Goal: Browse casually

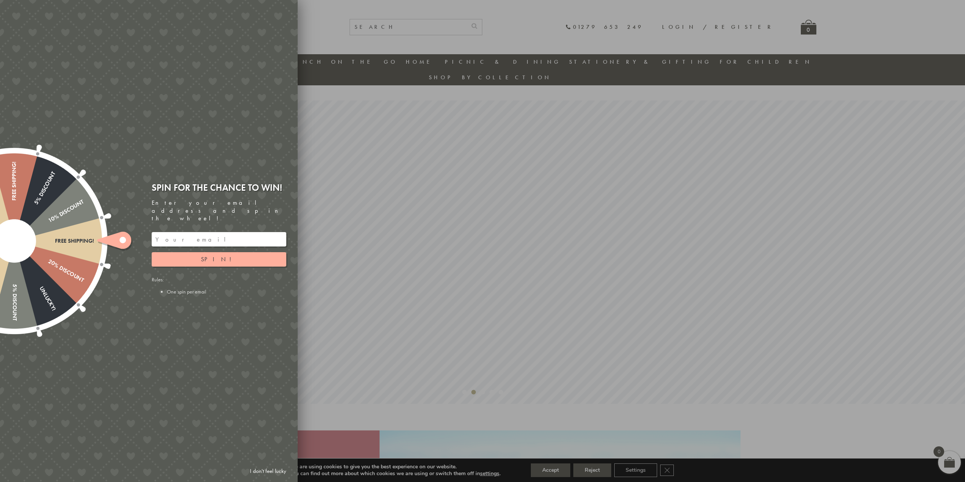
click at [260, 472] on link "I don't feel lucky" at bounding box center [268, 471] width 44 height 14
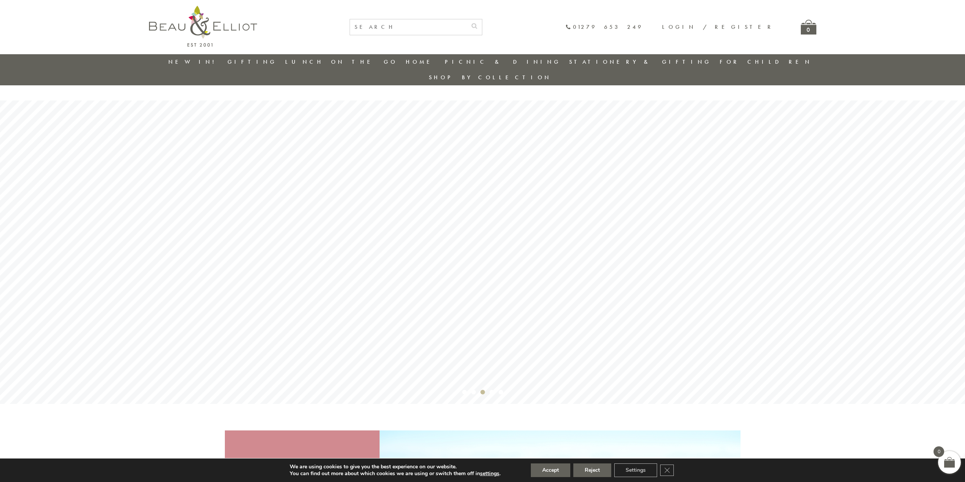
click at [191, 64] on link "New in!" at bounding box center [193, 62] width 51 height 8
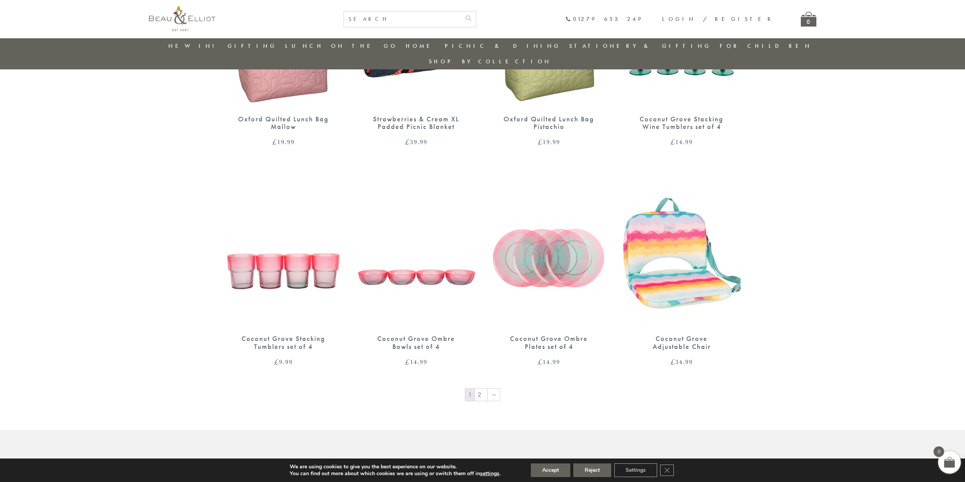
scroll to position [1083, 0]
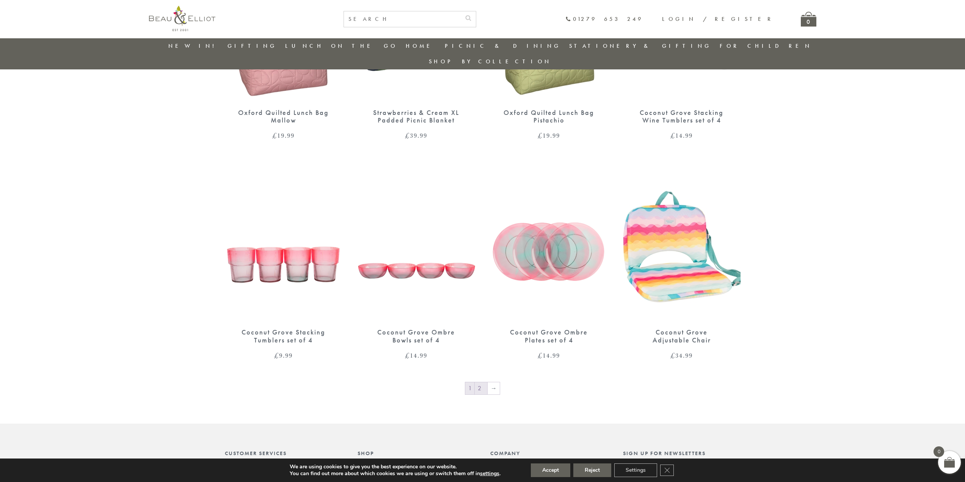
click at [483, 382] on link "2" at bounding box center [481, 388] width 13 height 12
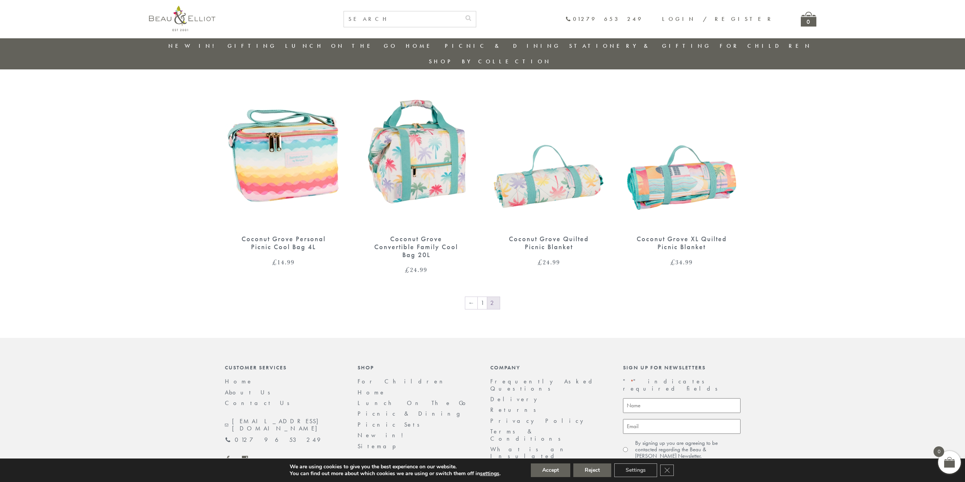
scroll to position [287, 0]
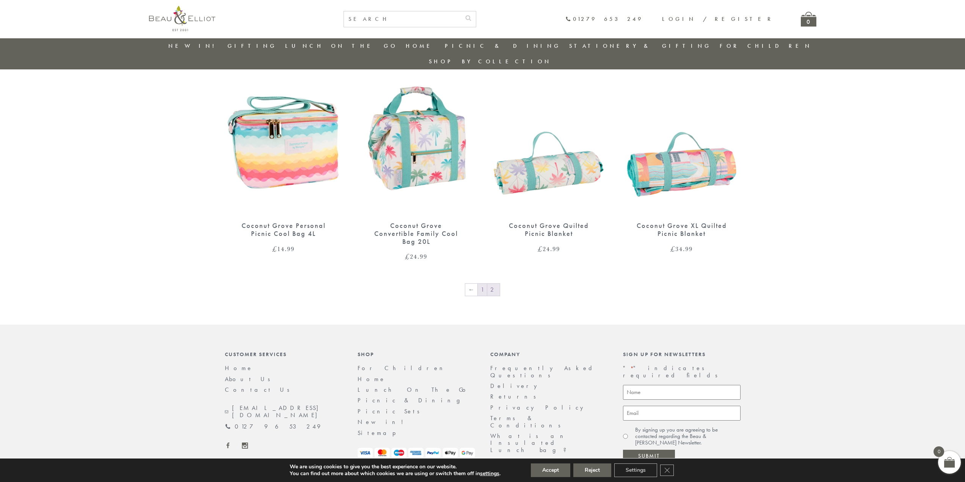
click at [487, 284] on link "1" at bounding box center [482, 290] width 9 height 12
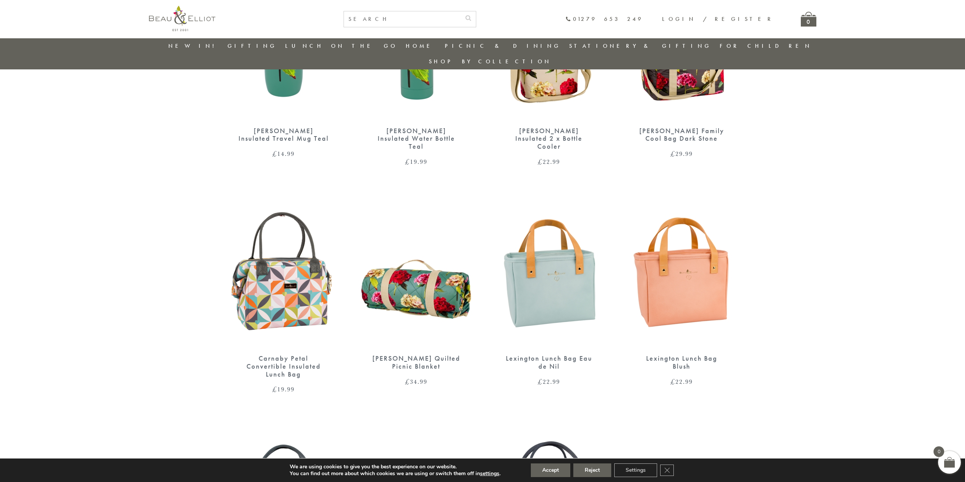
scroll to position [515, 0]
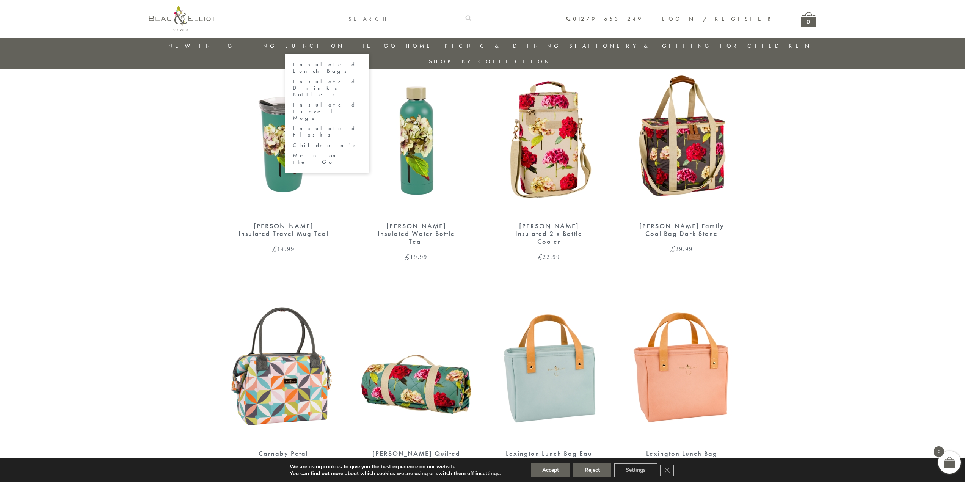
click at [350, 47] on link "Lunch On The Go" at bounding box center [341, 46] width 112 height 8
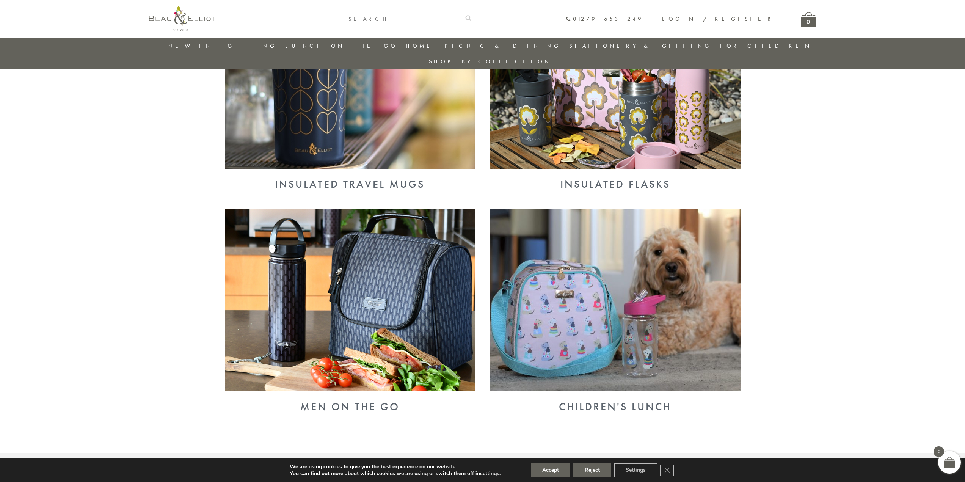
scroll to position [591, 0]
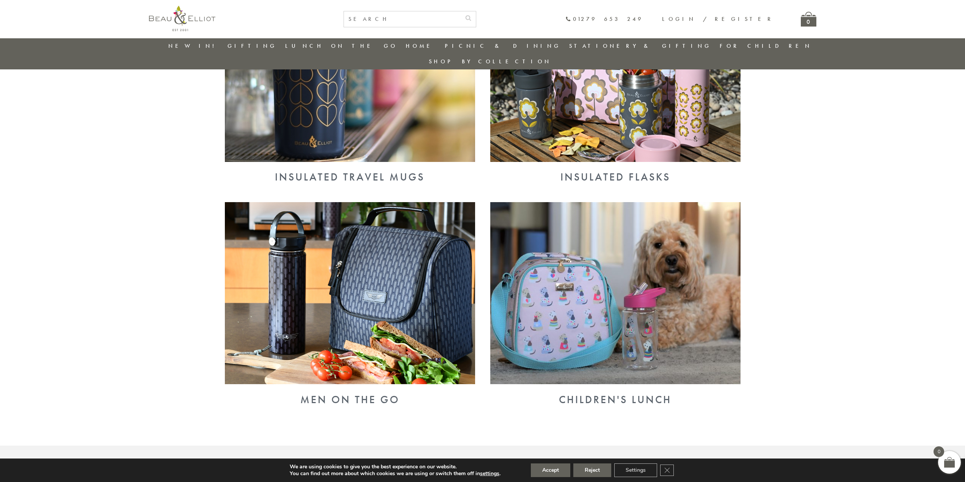
click at [342, 270] on img at bounding box center [350, 293] width 250 height 182
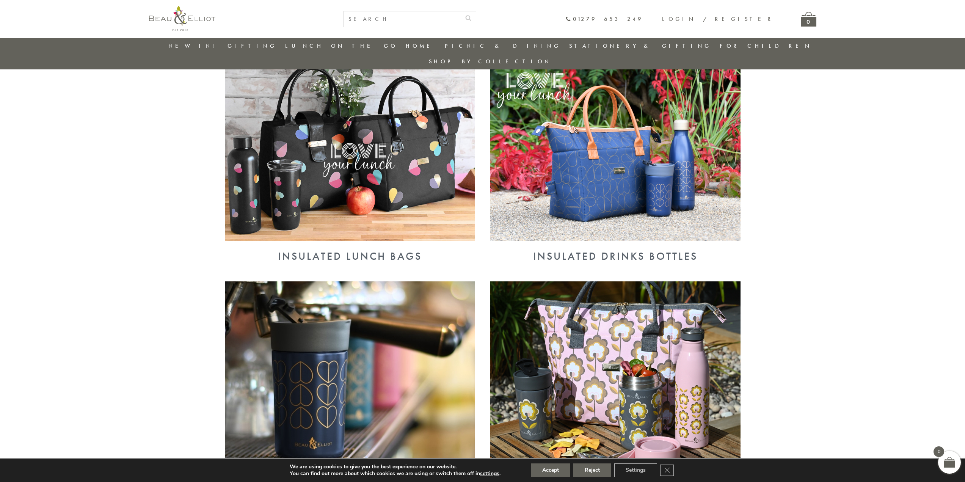
scroll to position [287, 0]
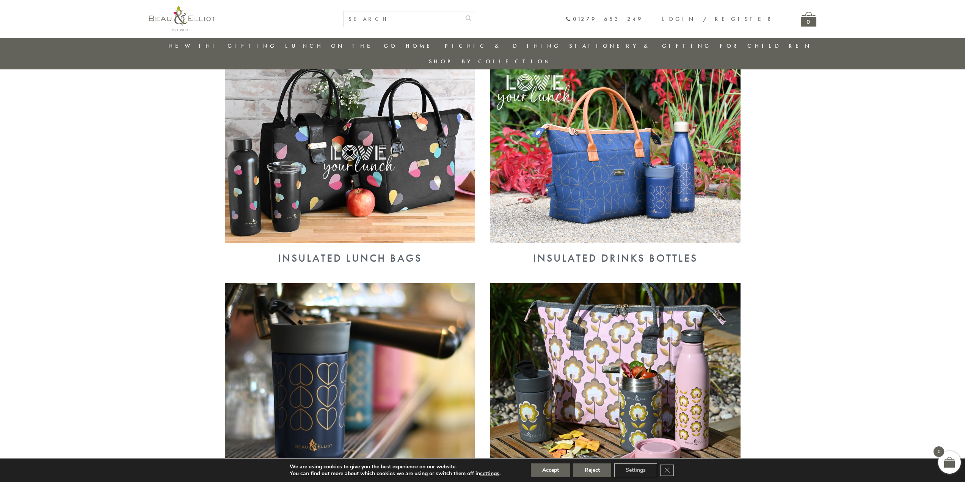
click at [386, 151] on img at bounding box center [350, 152] width 250 height 182
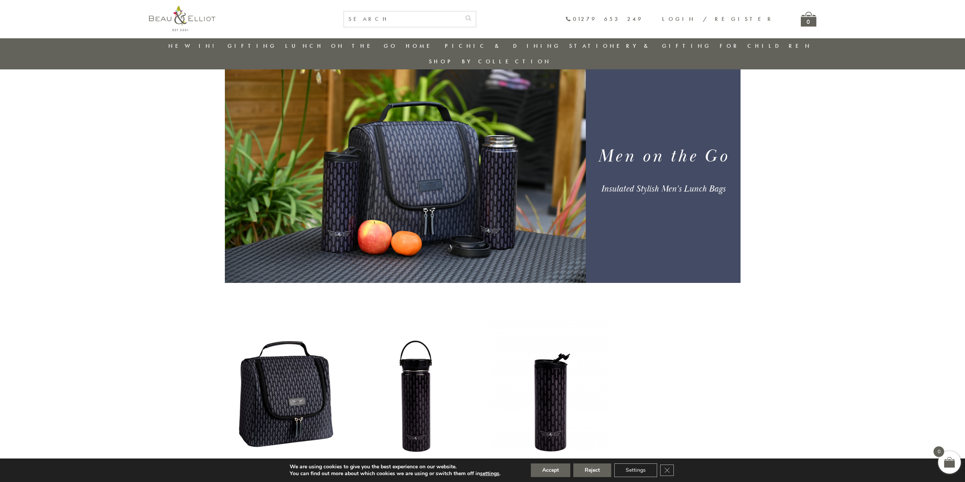
scroll to position [22, 0]
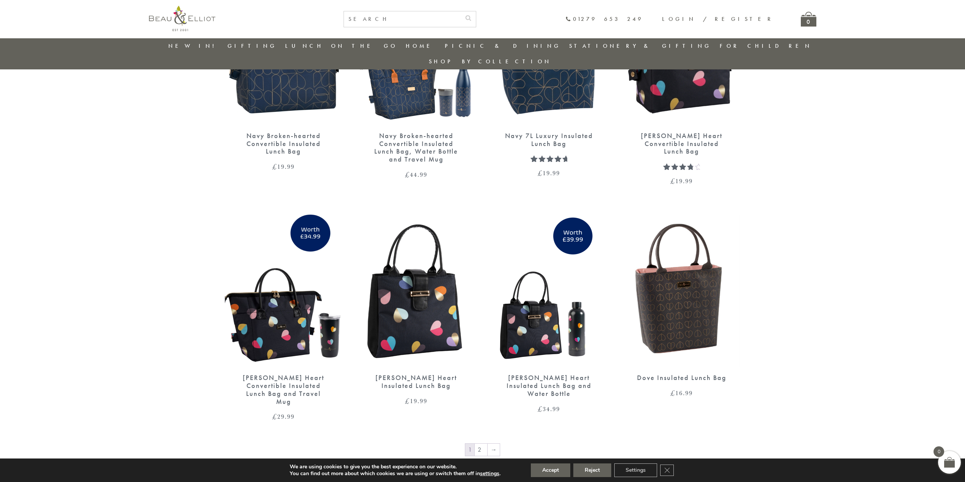
scroll to position [1083, 0]
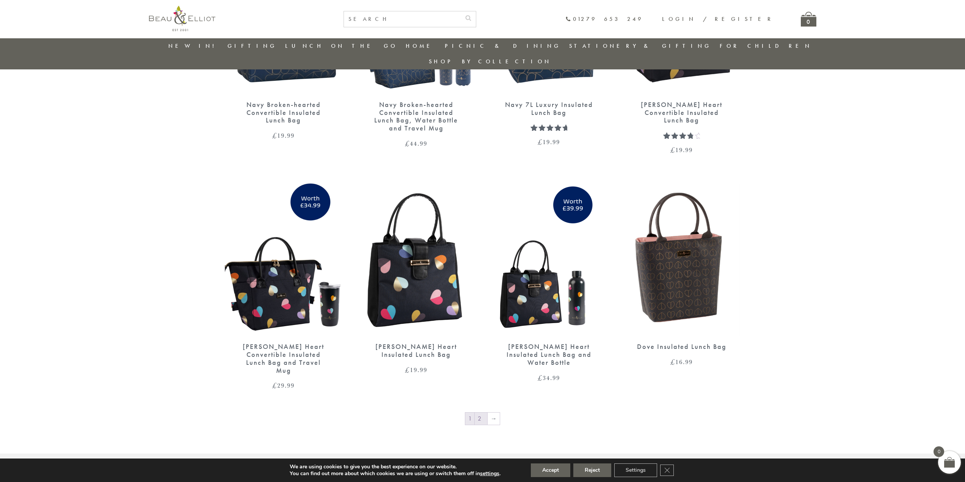
click at [481, 412] on link "2" at bounding box center [481, 418] width 13 height 12
click at [407, 50] on li "Home Storage Kitchen Textiles Gifts Table Top Kitchen Accessories" at bounding box center [421, 46] width 30 height 16
click at [409, 46] on link "Home" at bounding box center [421, 46] width 30 height 8
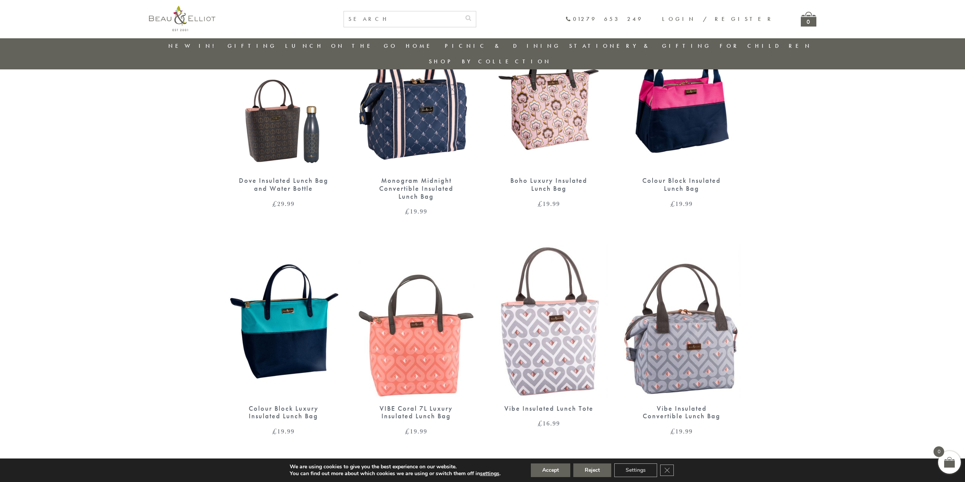
scroll to position [363, 0]
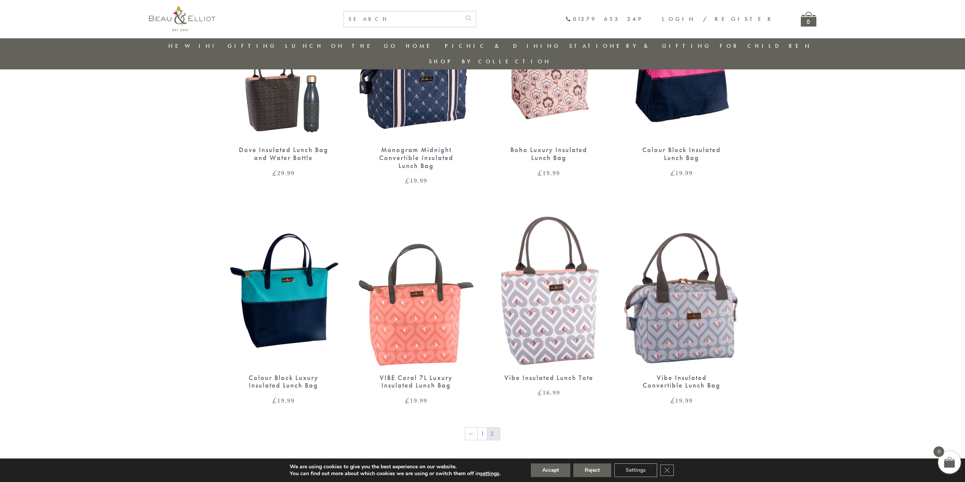
click at [682, 324] on img at bounding box center [682, 291] width 118 height 152
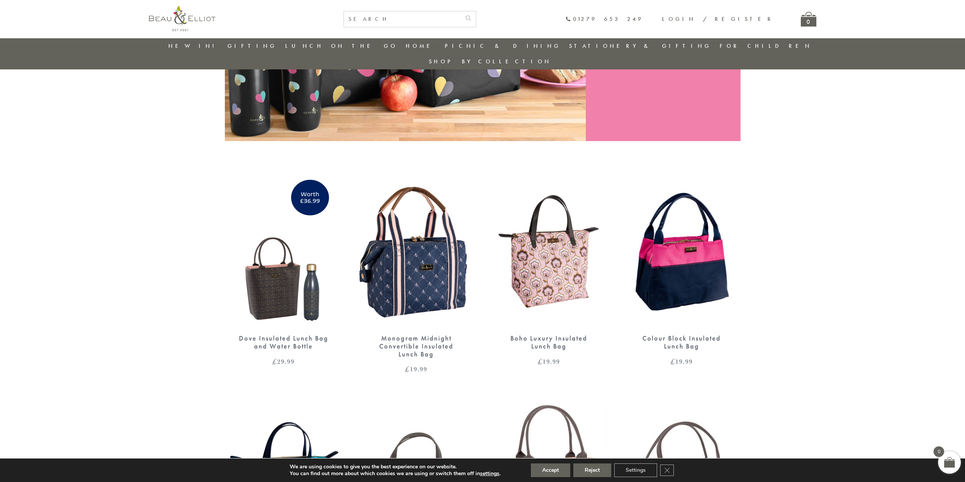
scroll to position [174, 0]
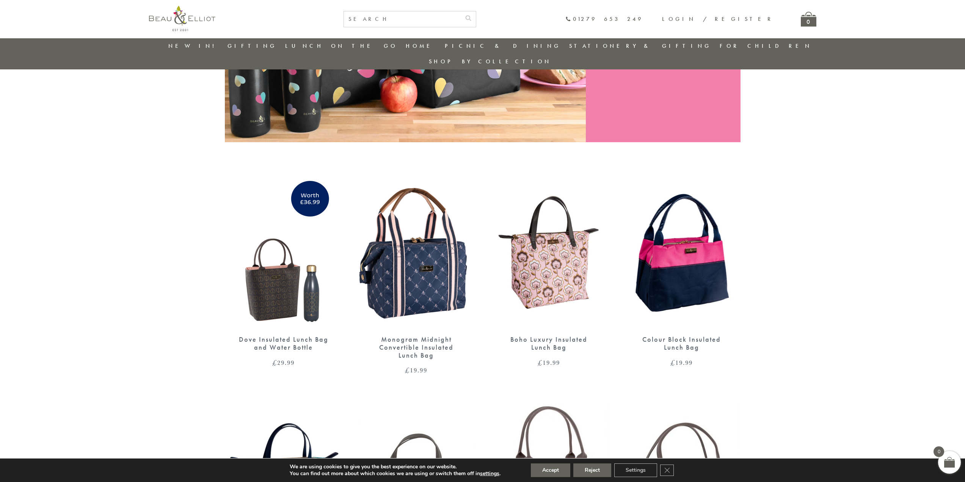
click at [558, 266] on img at bounding box center [549, 252] width 118 height 152
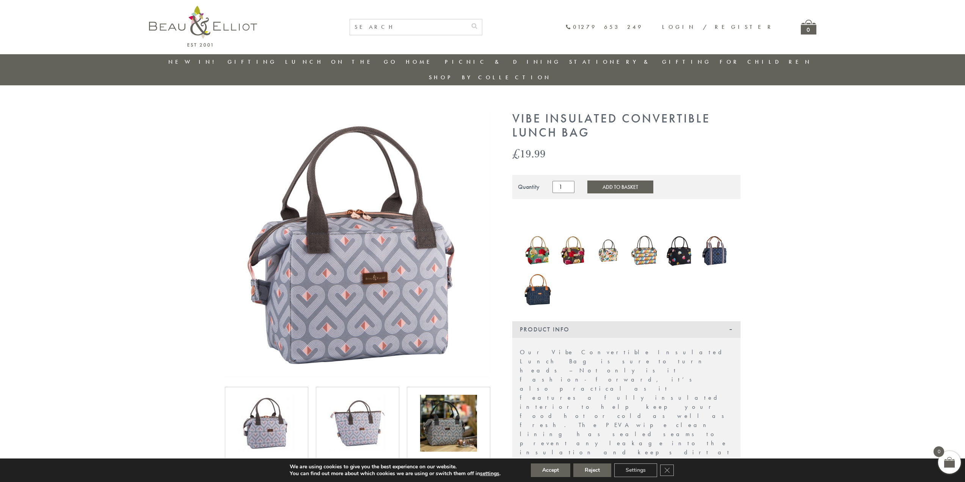
click at [268, 419] on img at bounding box center [266, 423] width 57 height 57
click at [376, 415] on img at bounding box center [357, 423] width 57 height 57
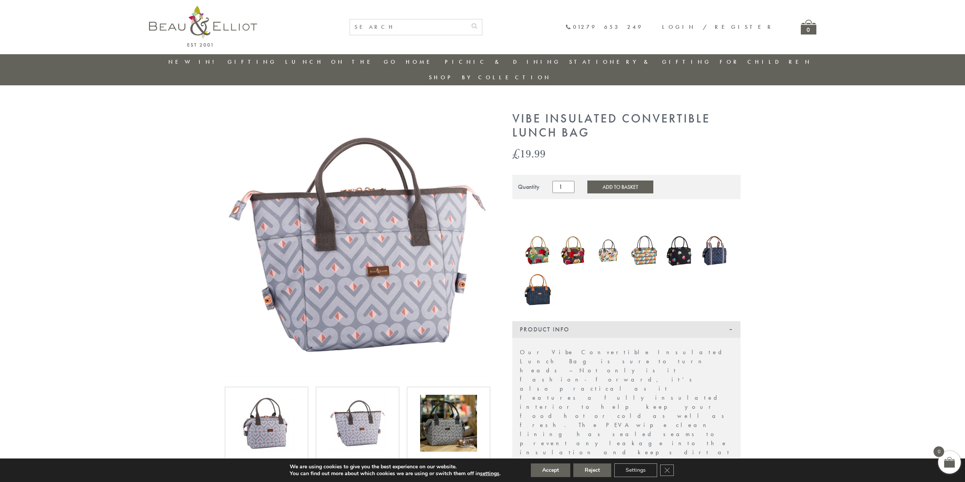
click at [464, 425] on img at bounding box center [448, 423] width 57 height 57
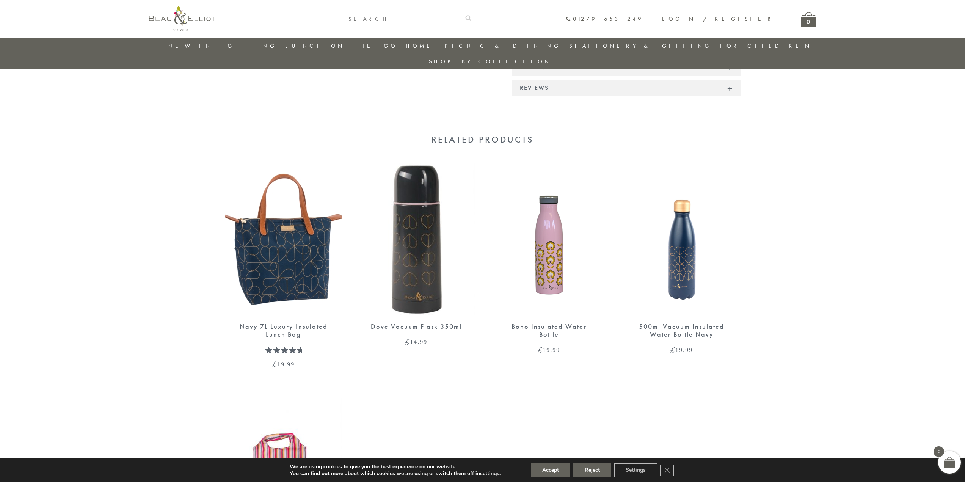
scroll to position [477, 0]
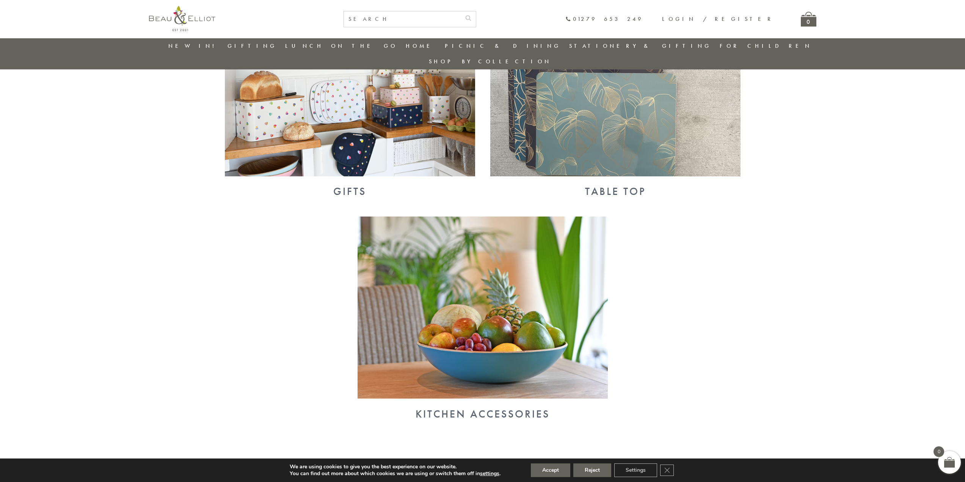
scroll to position [591, 0]
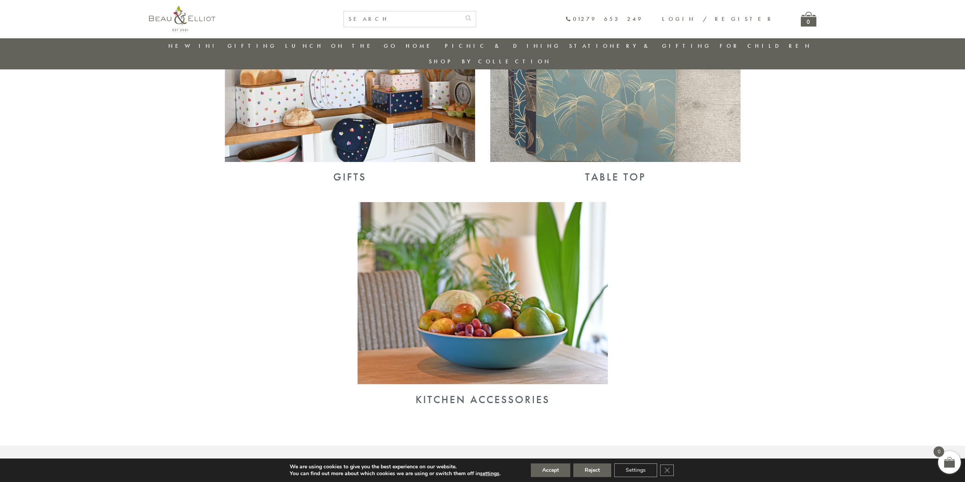
click at [510, 338] on img at bounding box center [482, 293] width 250 height 182
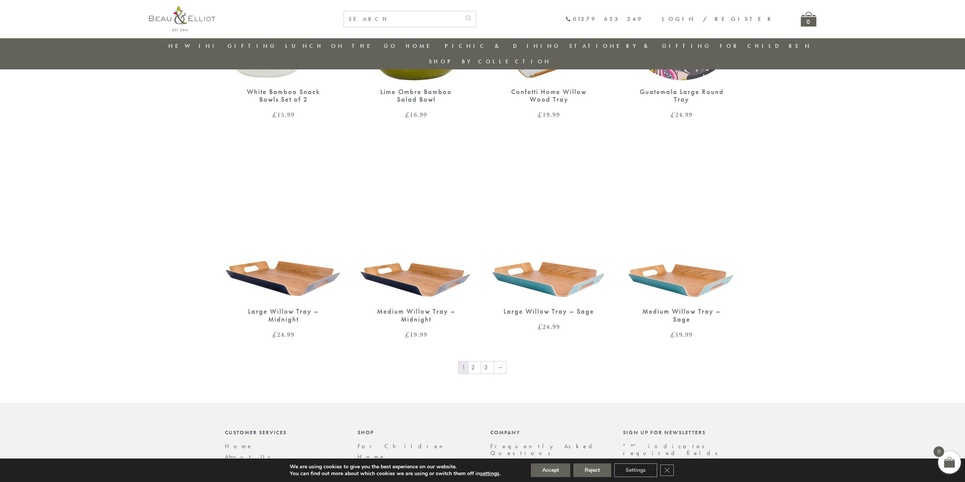
scroll to position [1083, 0]
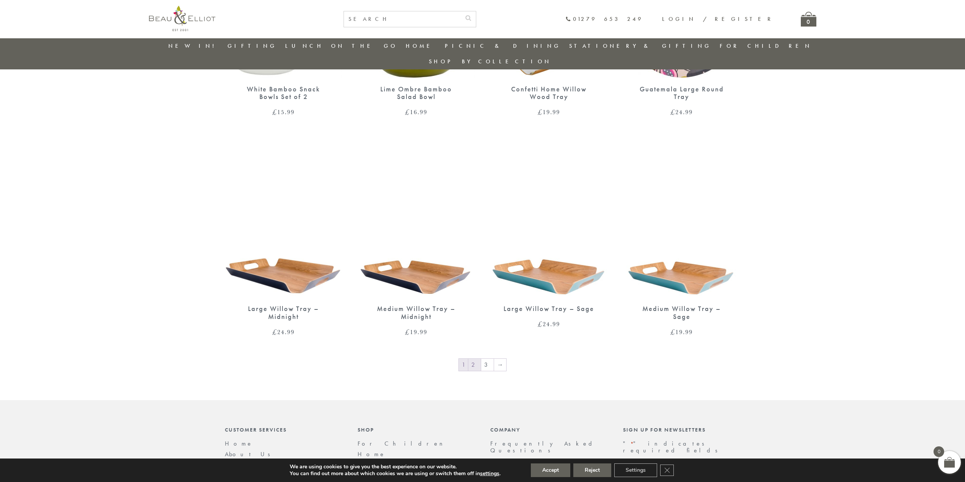
click at [480, 359] on link "2" at bounding box center [474, 365] width 13 height 12
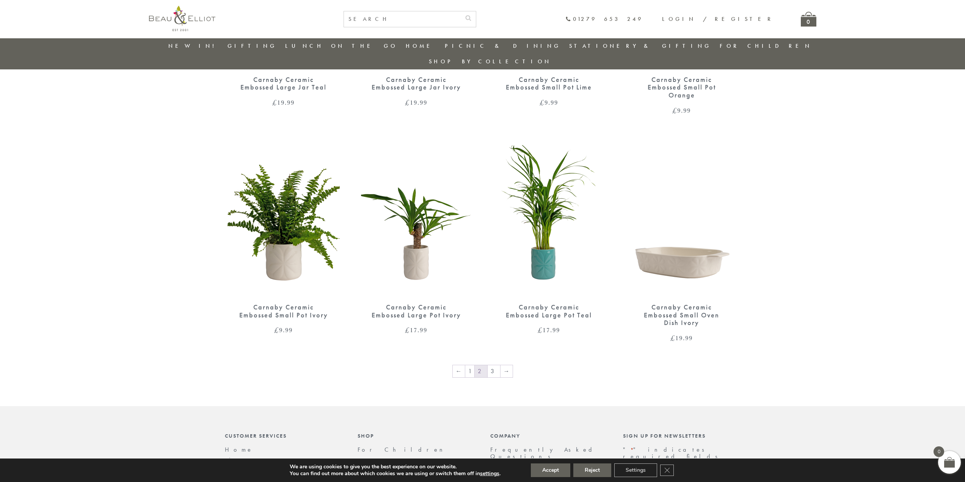
scroll to position [1187, 0]
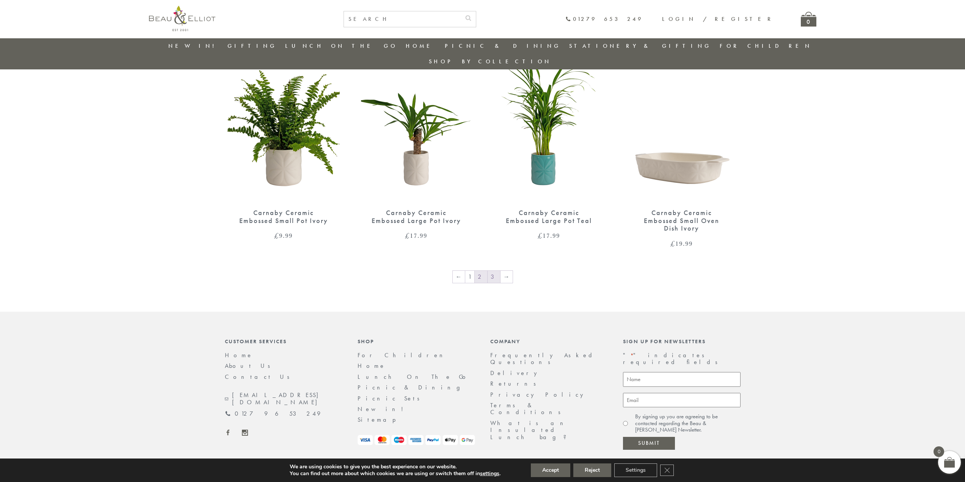
click at [492, 271] on link "3" at bounding box center [494, 277] width 13 height 12
